Goal: Task Accomplishment & Management: Use online tool/utility

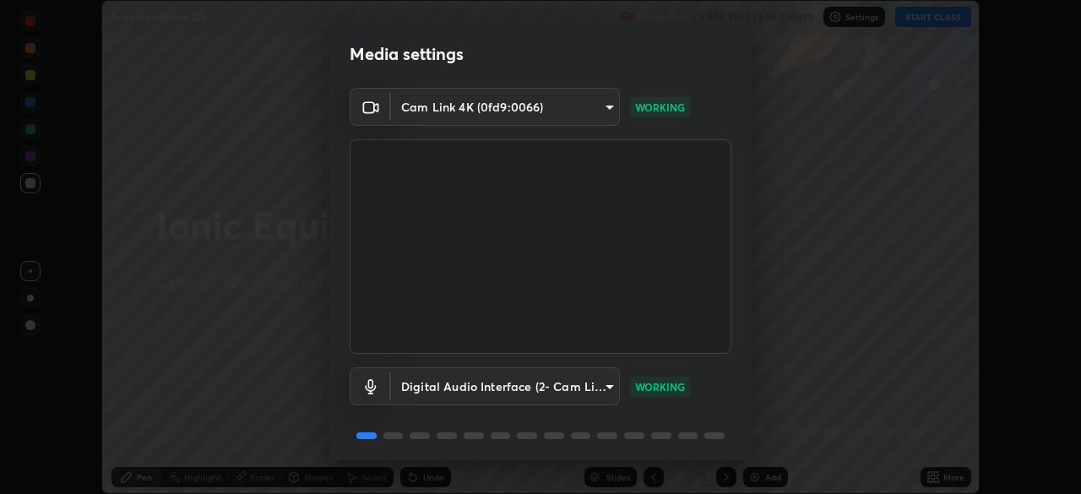
scroll to position [60, 0]
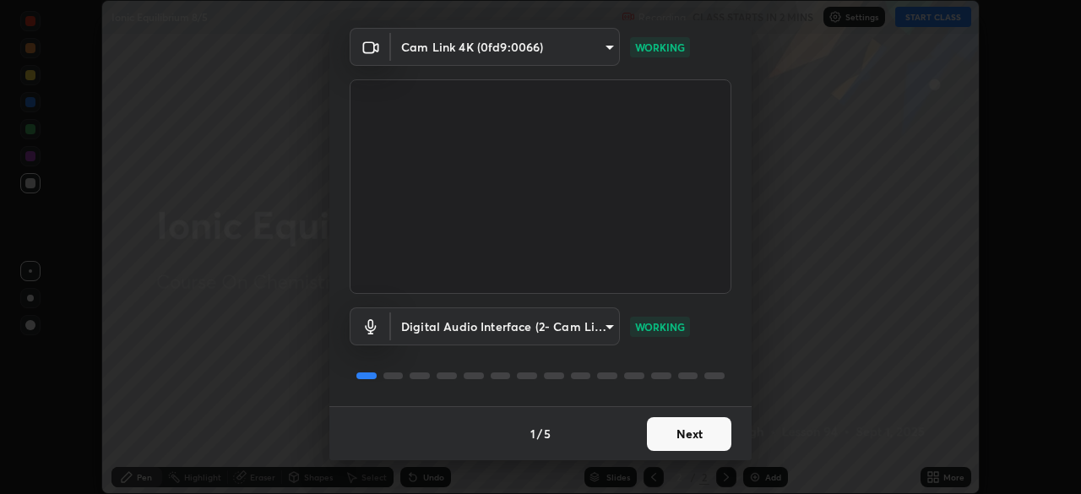
click at [708, 428] on button "Next" at bounding box center [689, 434] width 84 height 34
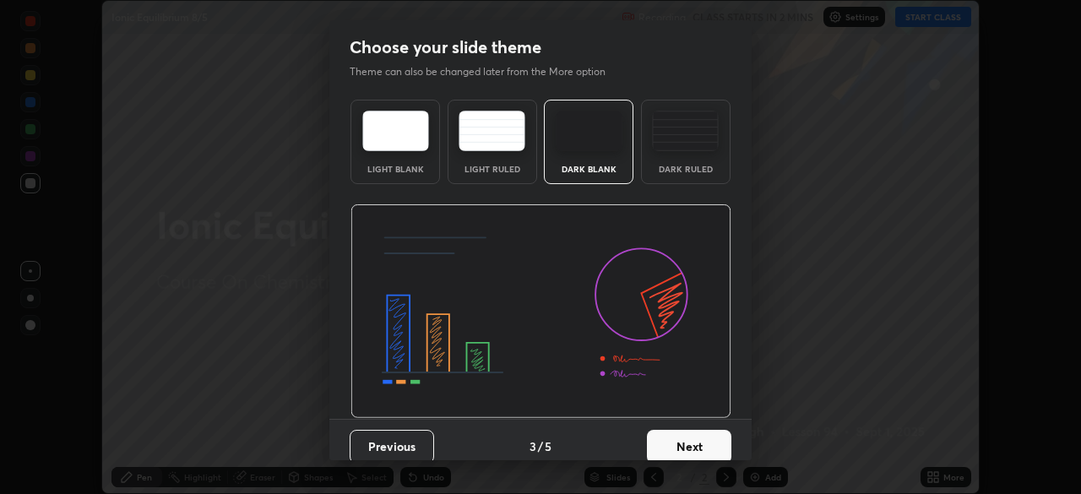
click at [718, 439] on button "Next" at bounding box center [689, 447] width 84 height 34
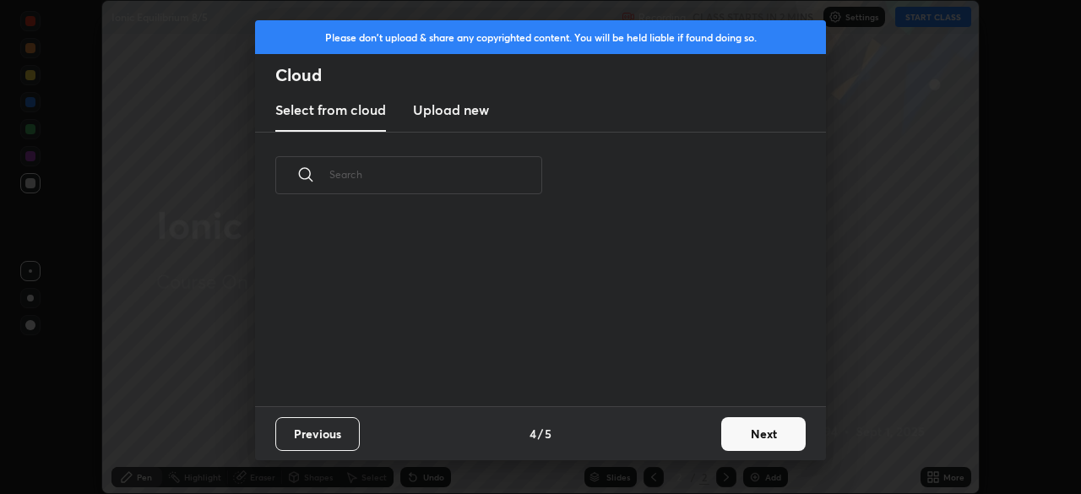
click at [721, 439] on button "Next" at bounding box center [763, 434] width 84 height 34
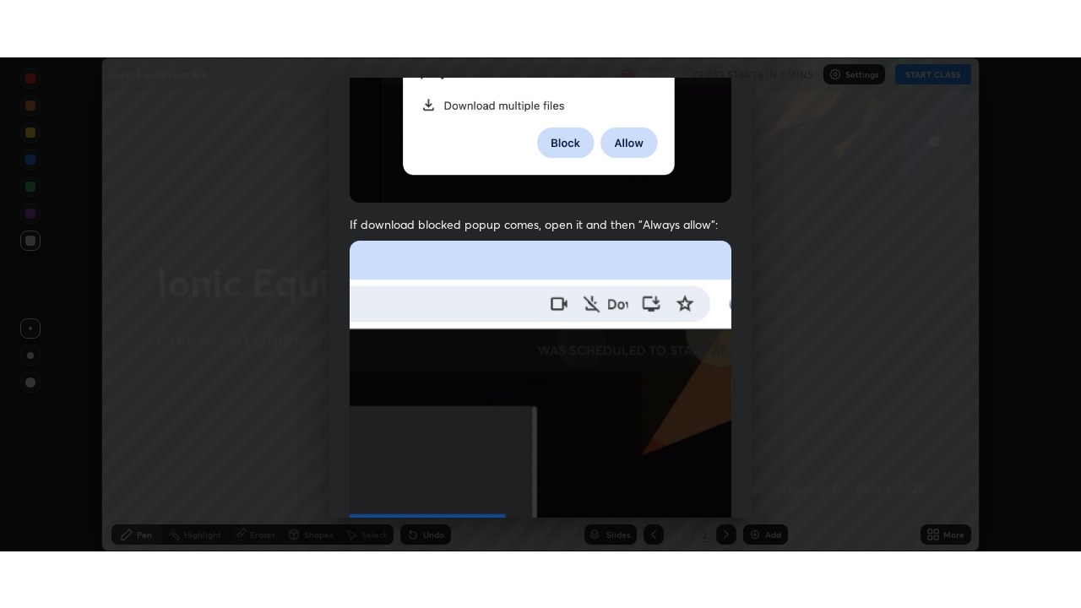
scroll to position [404, 0]
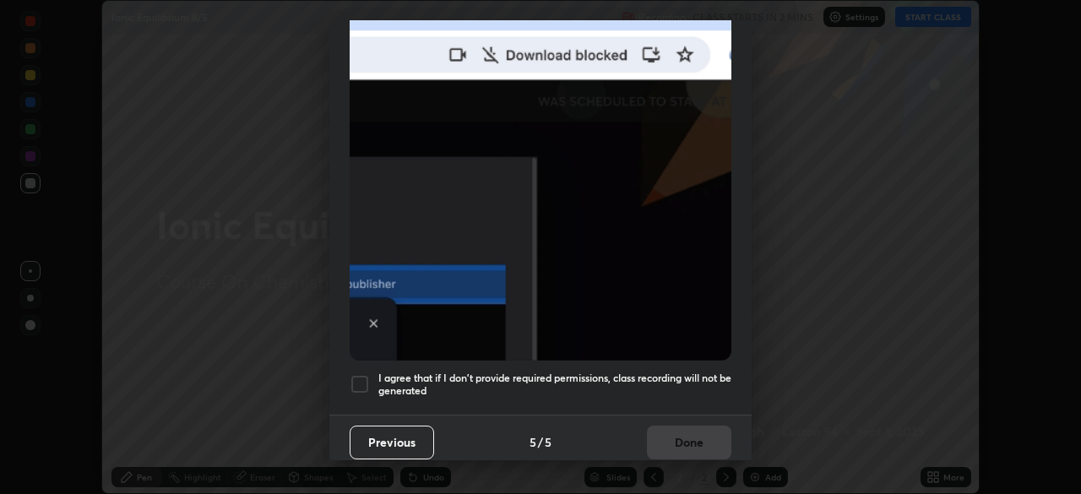
click at [698, 372] on h5 "I agree that if I don't provide required permissions, class recording will not …" at bounding box center [554, 385] width 353 height 26
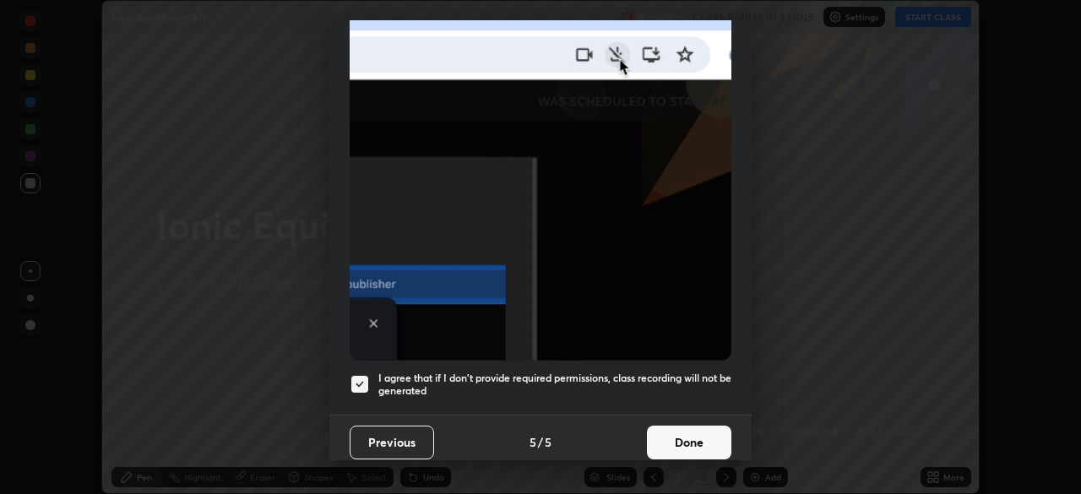
click at [708, 427] on button "Done" at bounding box center [689, 443] width 84 height 34
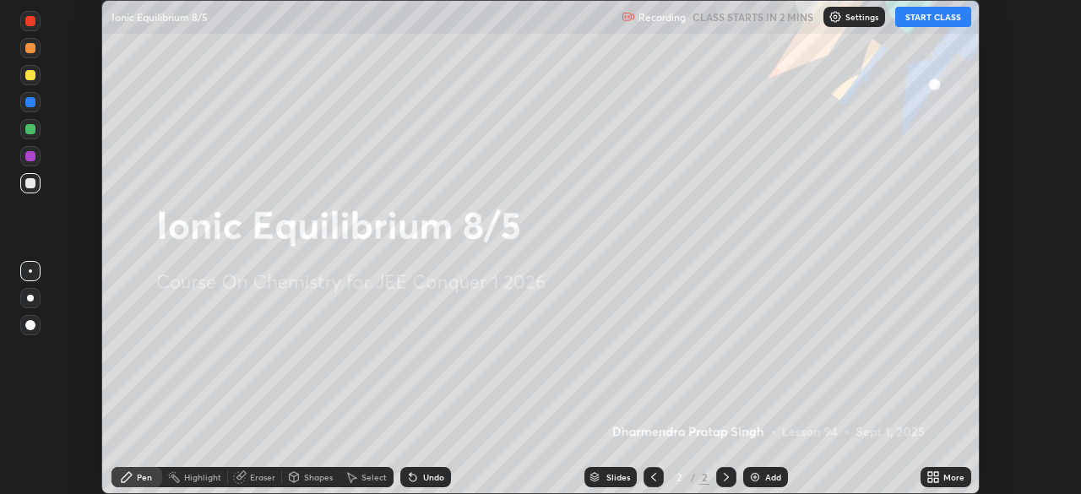
click at [942, 476] on div "More" at bounding box center [945, 477] width 51 height 20
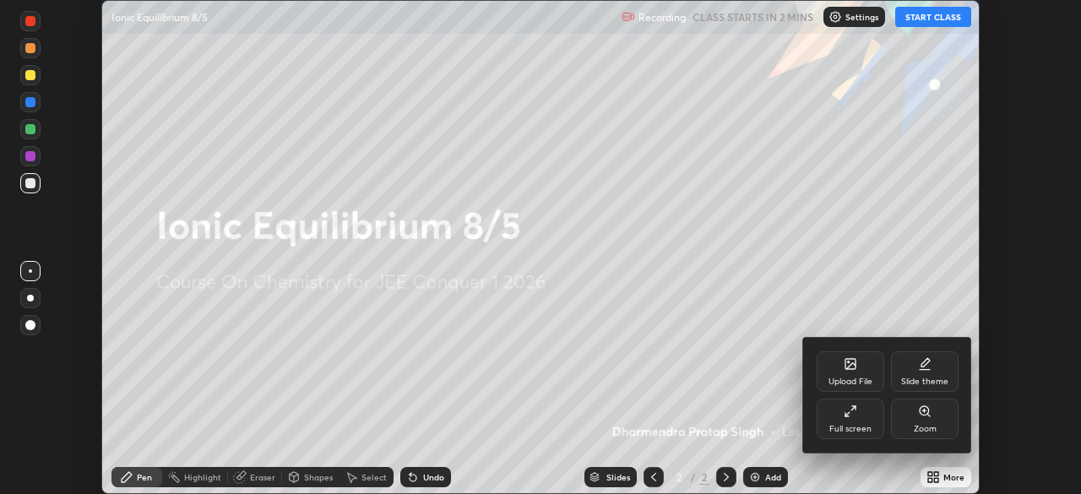
click at [862, 427] on div "Full screen" at bounding box center [850, 429] width 42 height 8
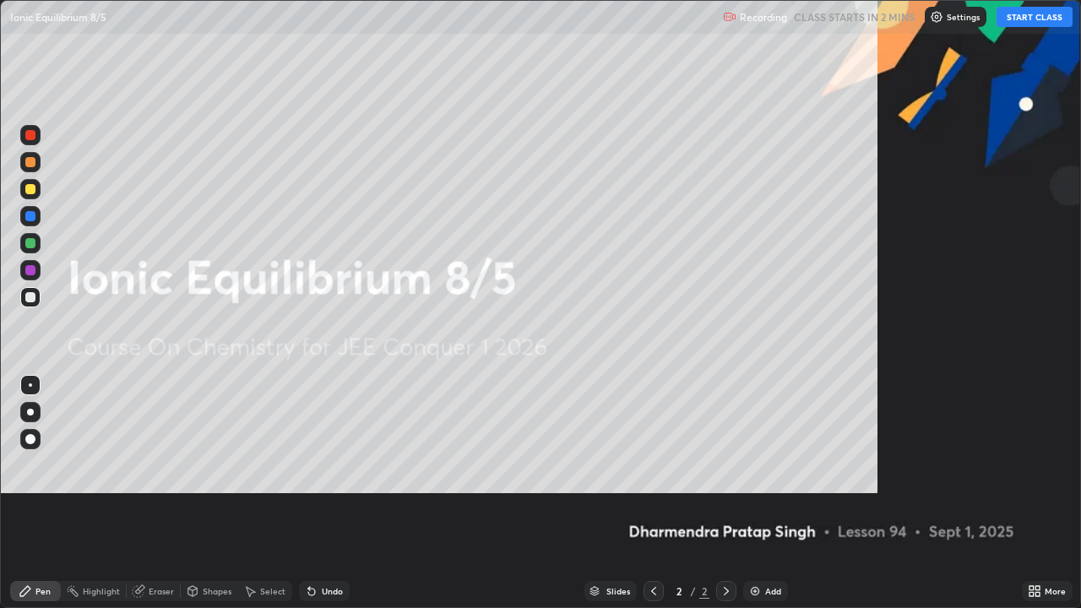
scroll to position [608, 1081]
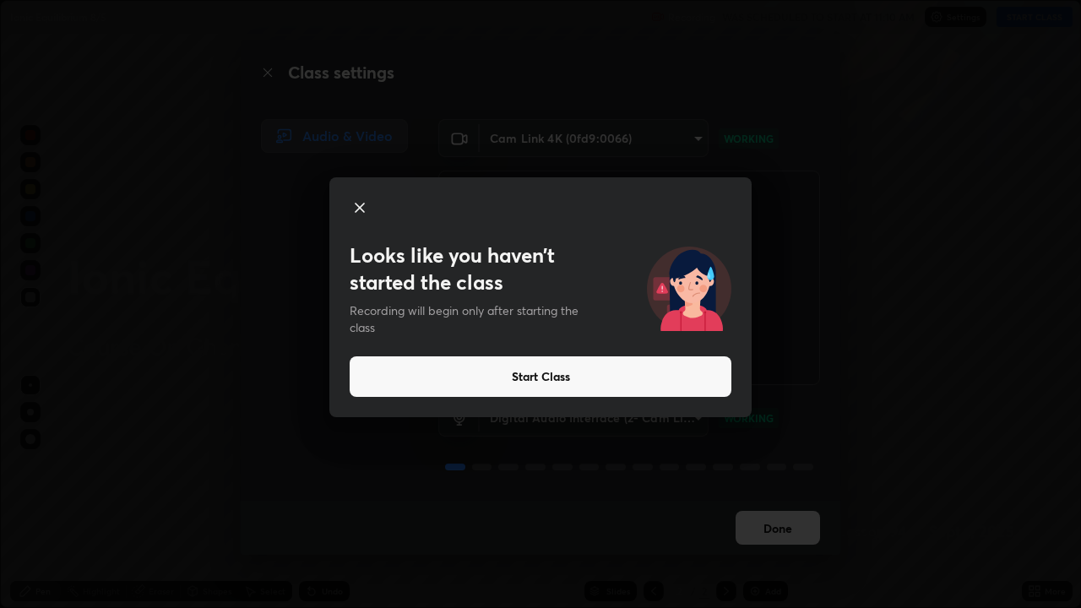
click at [660, 371] on button "Start Class" at bounding box center [541, 376] width 382 height 41
click at [674, 376] on button "Start Class" at bounding box center [541, 376] width 382 height 41
click at [674, 377] on button "Start Class" at bounding box center [541, 376] width 382 height 41
click at [775, 493] on div "Looks like you haven’t started the class Recording will begin only after starti…" at bounding box center [540, 304] width 1081 height 608
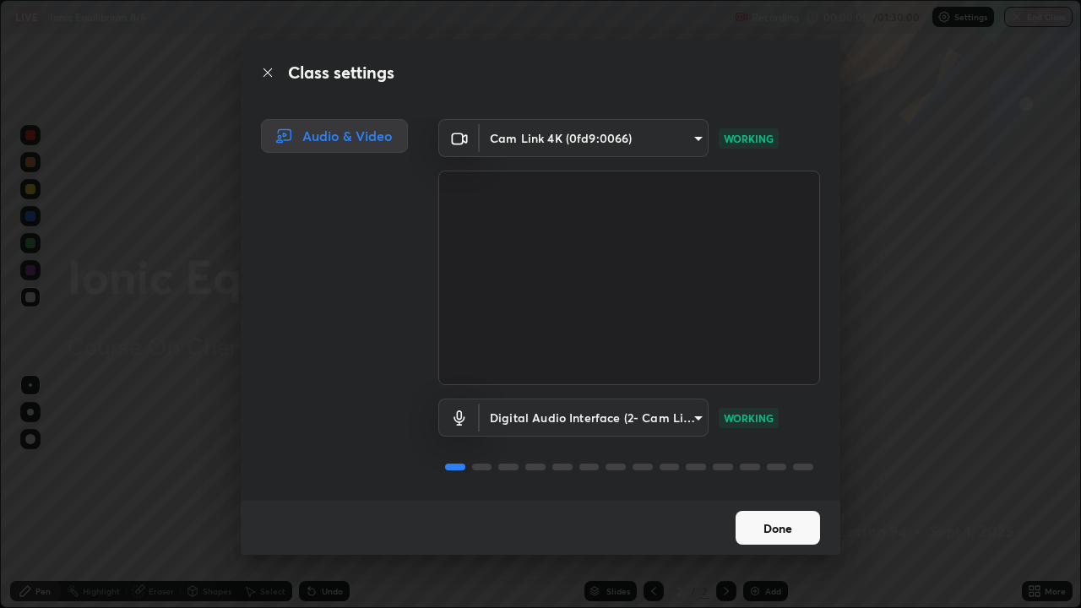
click at [775, 493] on button "Done" at bounding box center [778, 528] width 84 height 34
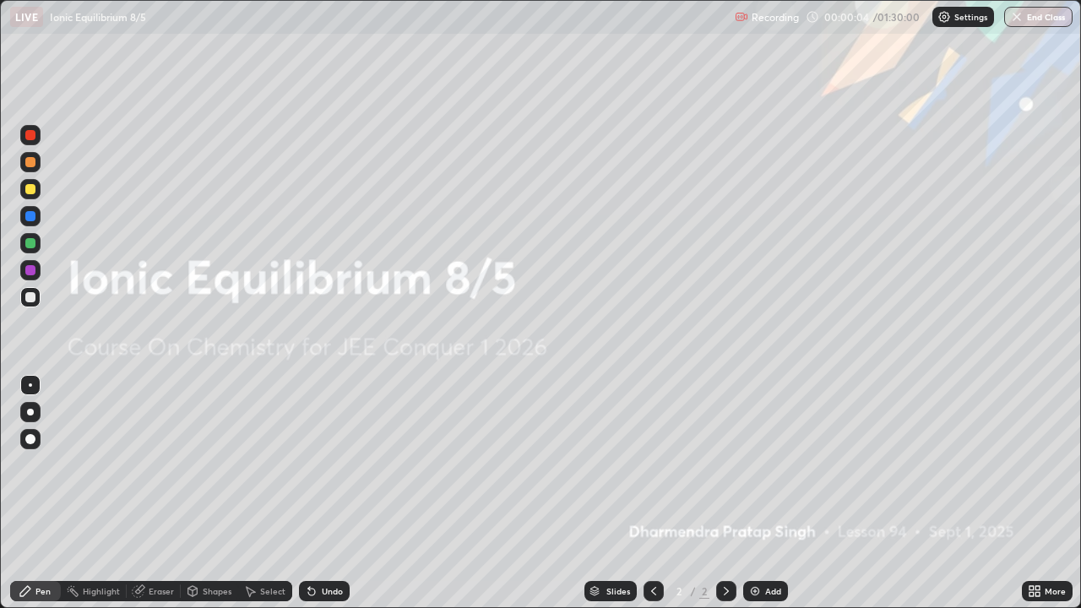
click at [755, 493] on img at bounding box center [755, 591] width 14 height 14
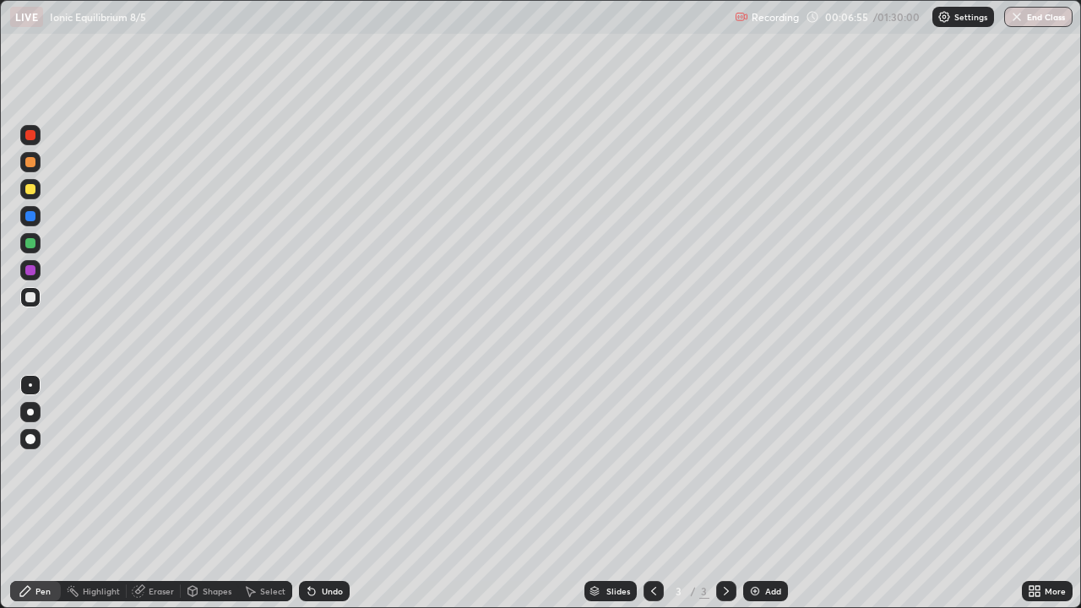
click at [763, 493] on div "Add" at bounding box center [765, 591] width 45 height 20
click at [758, 493] on img at bounding box center [755, 591] width 14 height 14
click at [768, 493] on div "Add" at bounding box center [773, 591] width 16 height 8
click at [653, 493] on icon at bounding box center [654, 591] width 14 height 14
click at [729, 493] on icon at bounding box center [726, 591] width 14 height 14
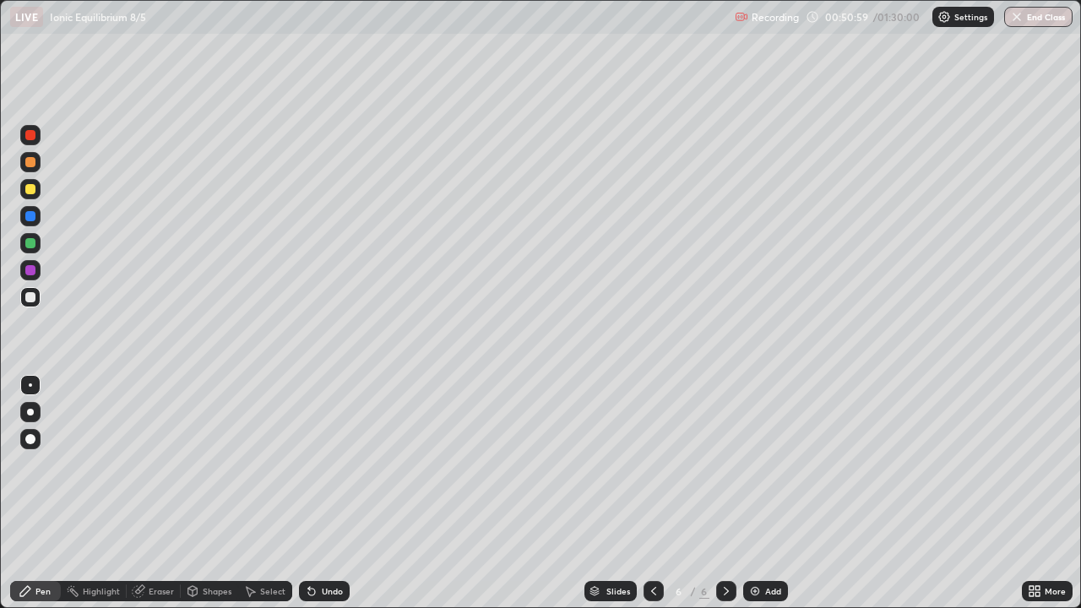
click at [159, 493] on div "Eraser" at bounding box center [161, 591] width 25 height 8
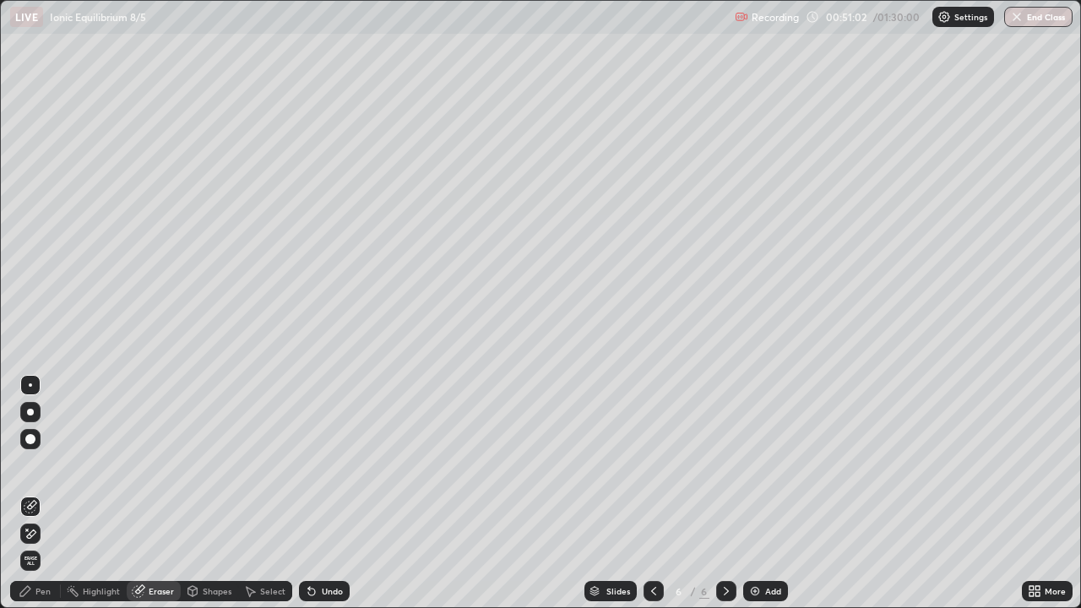
click at [46, 493] on div "Pen" at bounding box center [42, 591] width 15 height 8
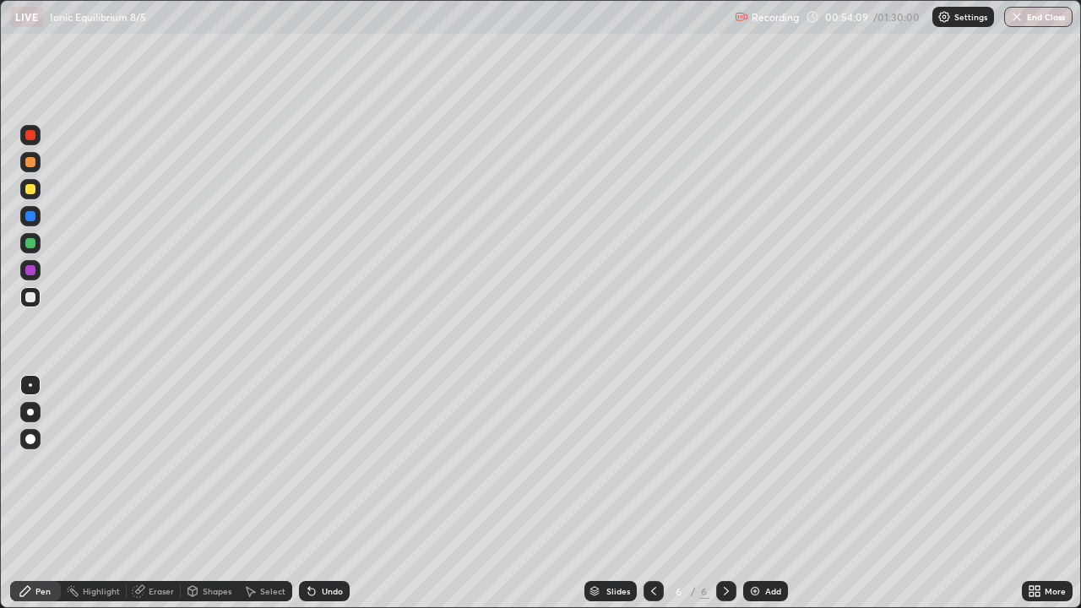
click at [650, 493] on icon at bounding box center [654, 591] width 14 height 14
click at [724, 493] on icon at bounding box center [726, 591] width 5 height 8
click at [729, 493] on icon at bounding box center [726, 591] width 14 height 14
click at [757, 493] on img at bounding box center [755, 591] width 14 height 14
click at [763, 493] on div "Add" at bounding box center [765, 591] width 45 height 20
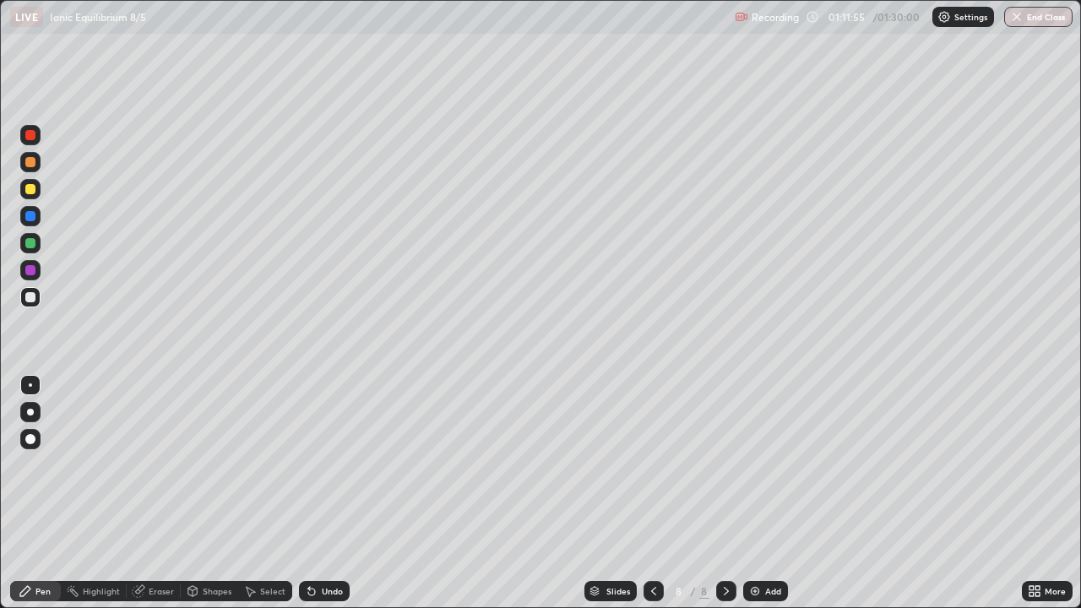
click at [757, 493] on img at bounding box center [755, 591] width 14 height 14
click at [153, 493] on div "Eraser" at bounding box center [161, 591] width 25 height 8
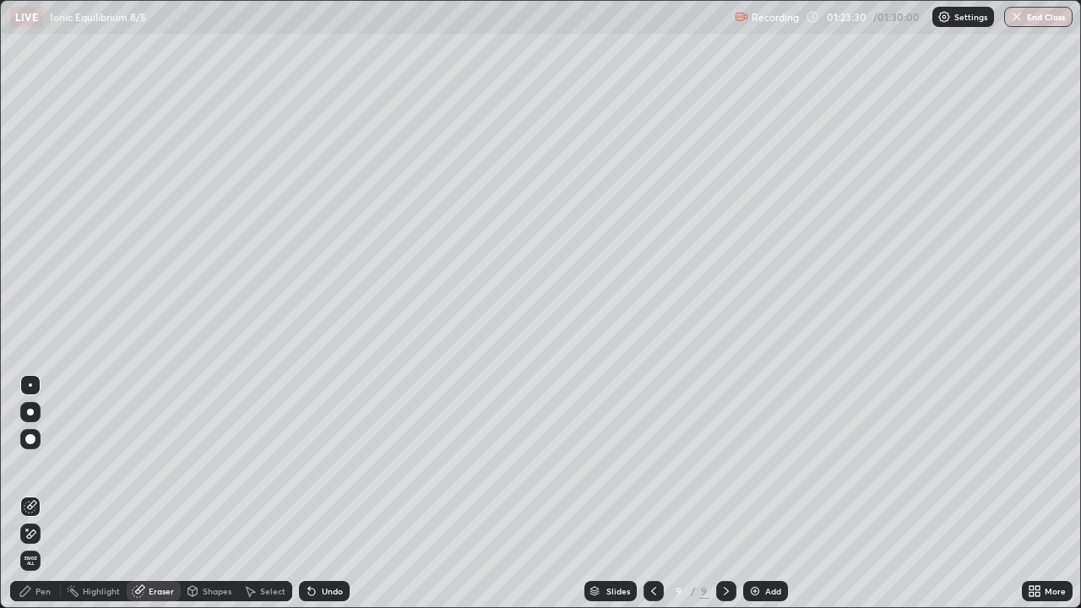
click at [41, 493] on div "Pen" at bounding box center [42, 591] width 15 height 8
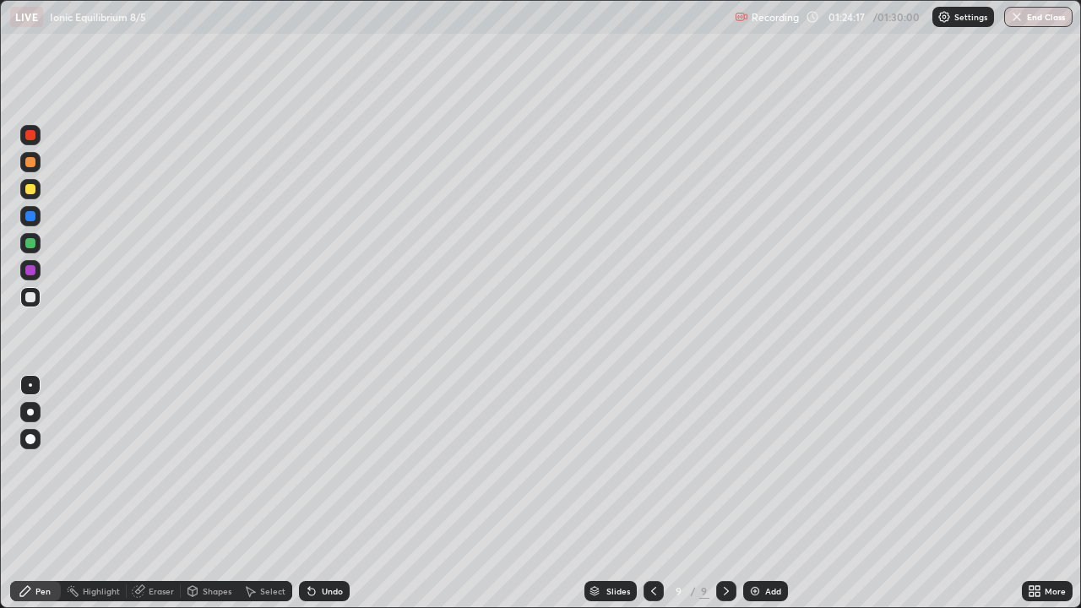
click at [728, 493] on icon at bounding box center [726, 591] width 14 height 14
click at [765, 493] on div "Add" at bounding box center [773, 591] width 16 height 8
click at [765, 493] on div "Slides 10 / 10 Add" at bounding box center [686, 591] width 672 height 34
click at [656, 493] on icon at bounding box center [653, 591] width 14 height 14
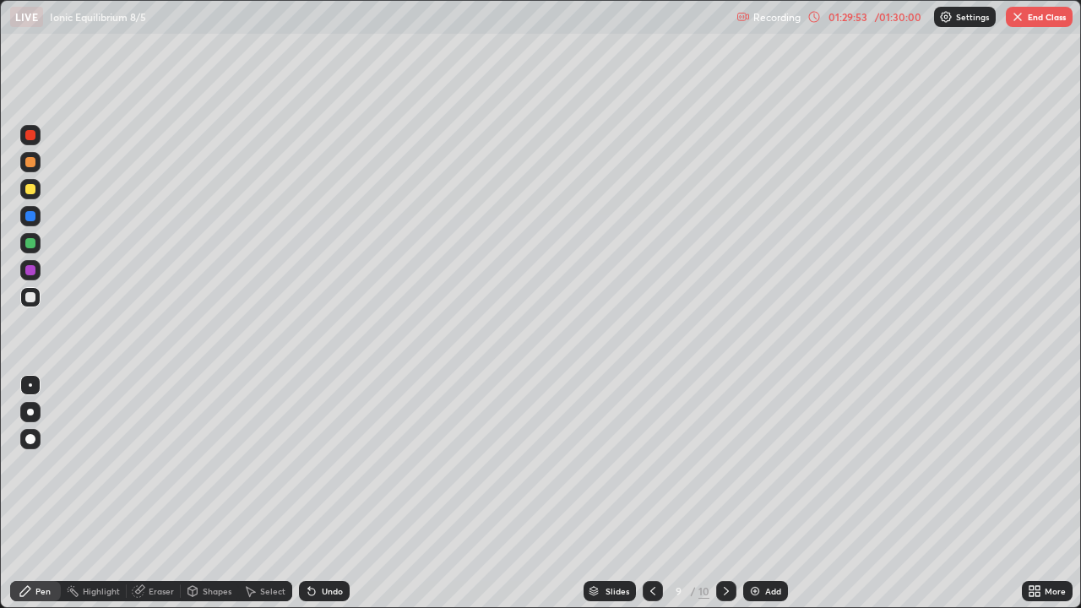
click at [725, 493] on icon at bounding box center [726, 591] width 5 height 8
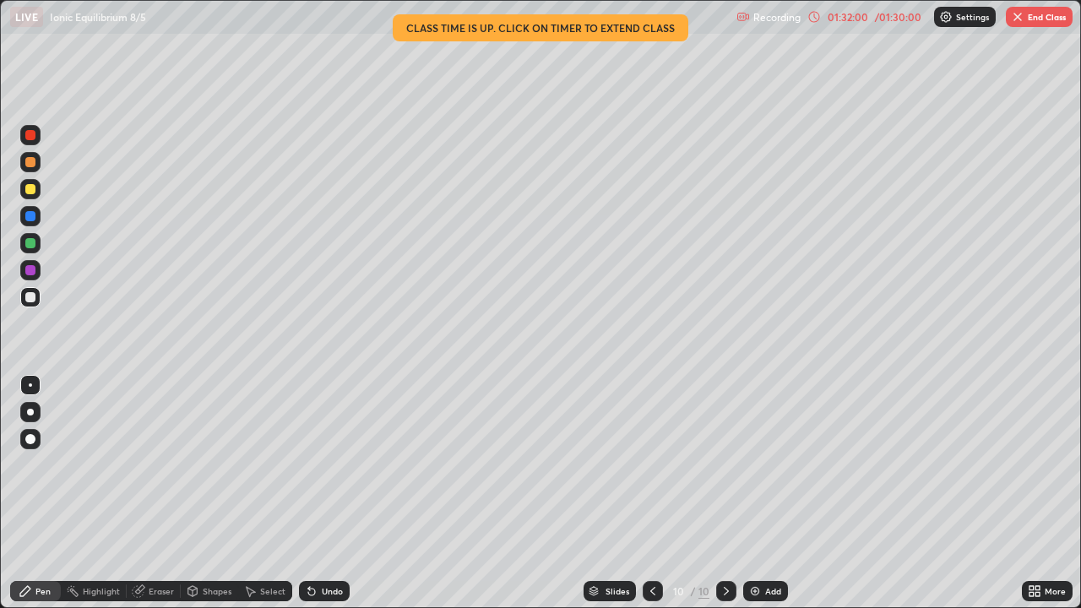
click at [767, 493] on div "Add" at bounding box center [765, 591] width 45 height 20
click at [649, 493] on icon at bounding box center [654, 591] width 14 height 14
click at [729, 493] on icon at bounding box center [726, 591] width 14 height 14
click at [1039, 19] on button "End Class" at bounding box center [1039, 17] width 67 height 20
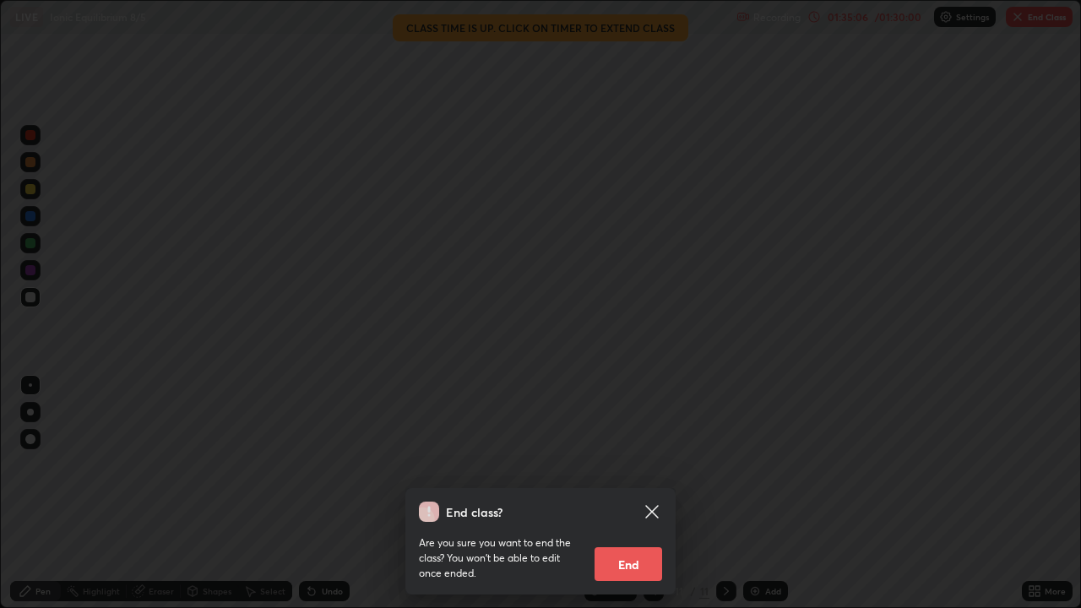
click at [632, 493] on button "End" at bounding box center [628, 564] width 68 height 34
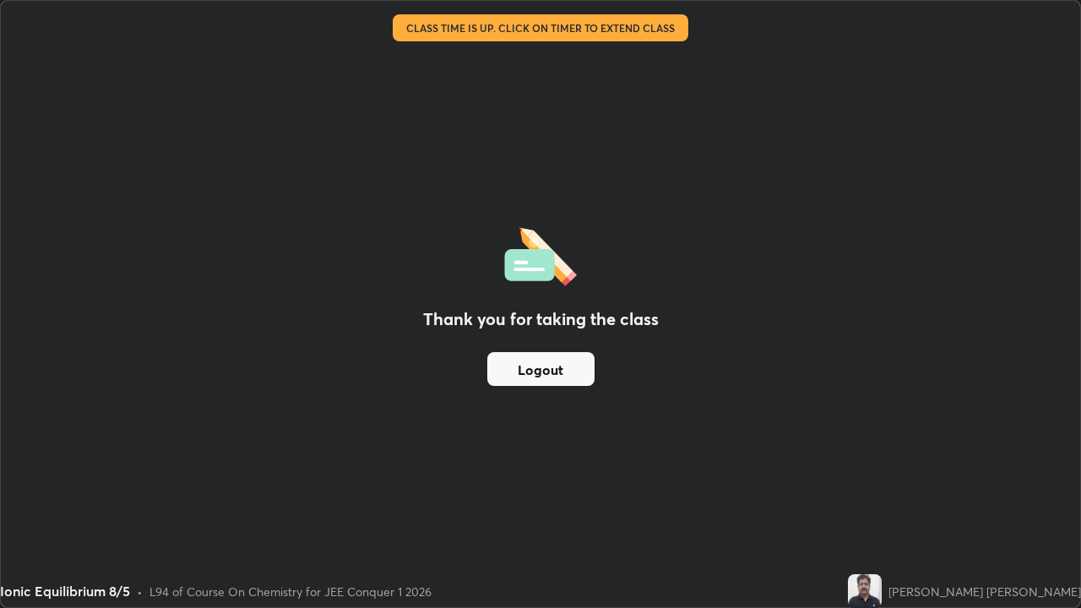
click at [563, 367] on button "Logout" at bounding box center [540, 369] width 107 height 34
